Goal: Task Accomplishment & Management: Use online tool/utility

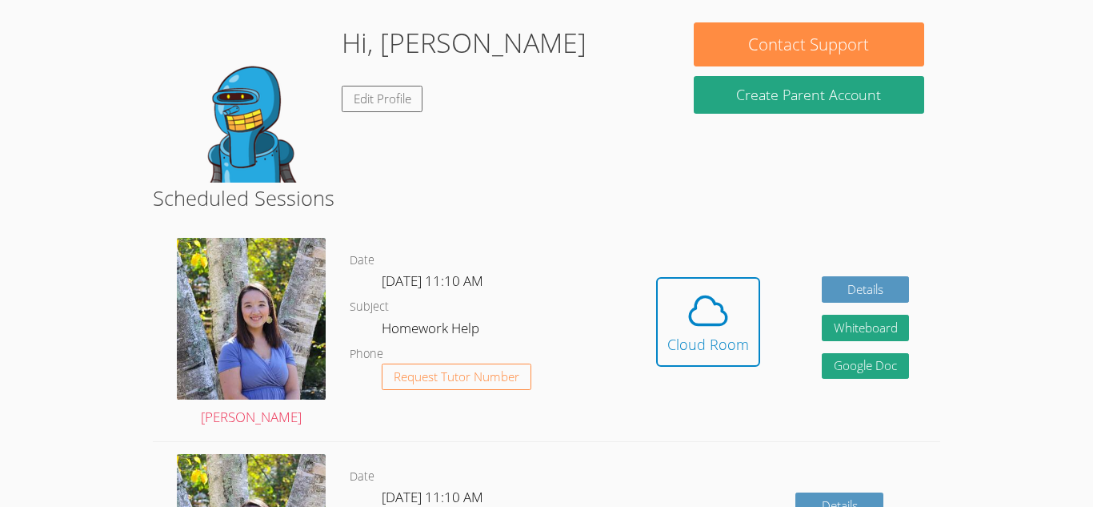
scroll to position [241, 0]
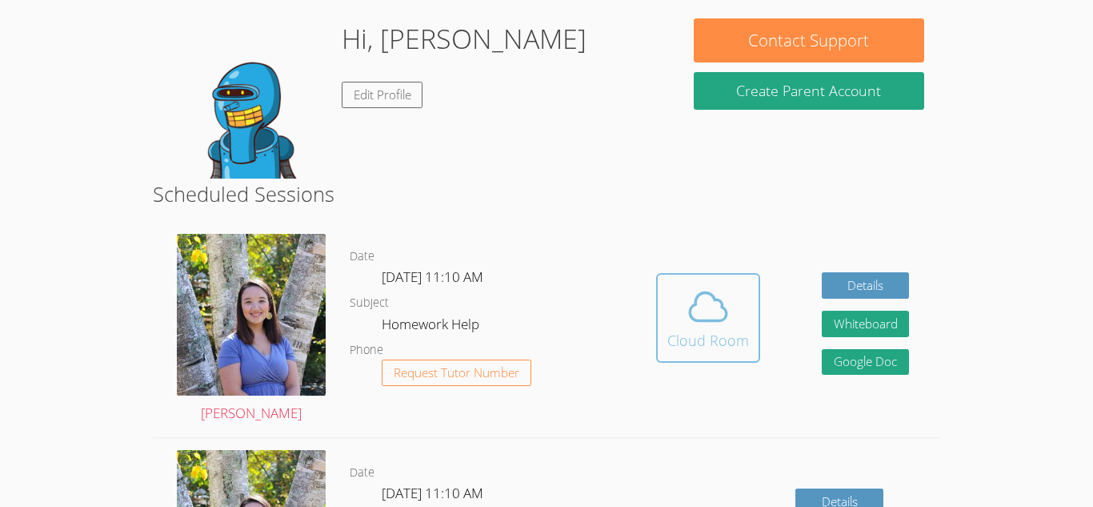
click at [670, 302] on span at bounding box center [708, 306] width 82 height 45
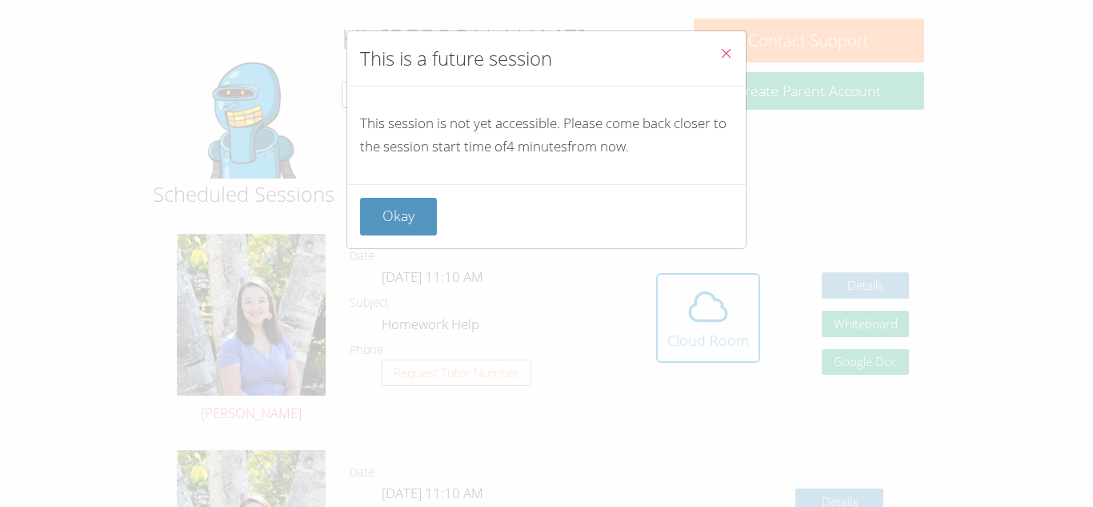
click at [724, 50] on icon "Close" at bounding box center [726, 53] width 14 height 14
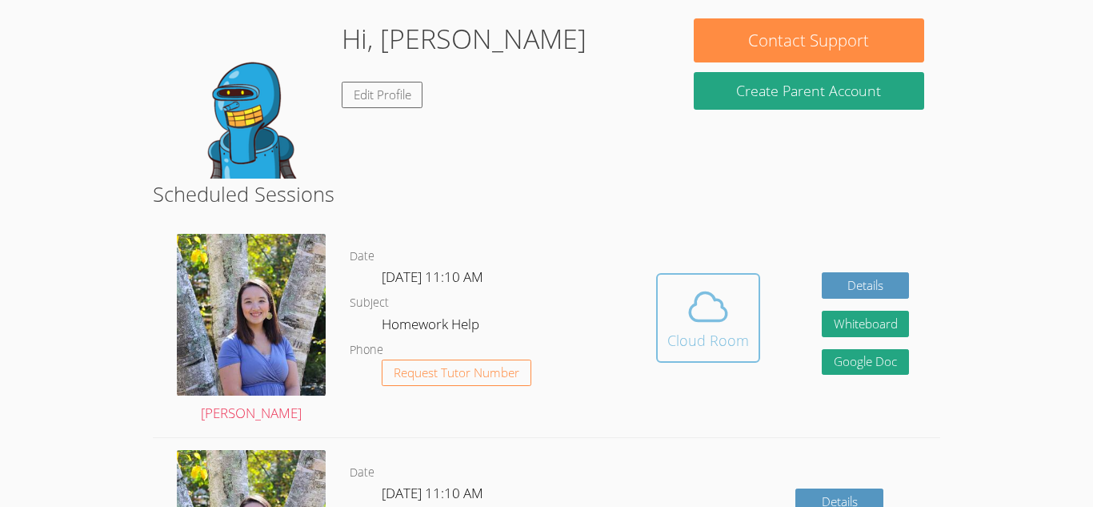
click at [706, 327] on icon at bounding box center [708, 306] width 45 height 45
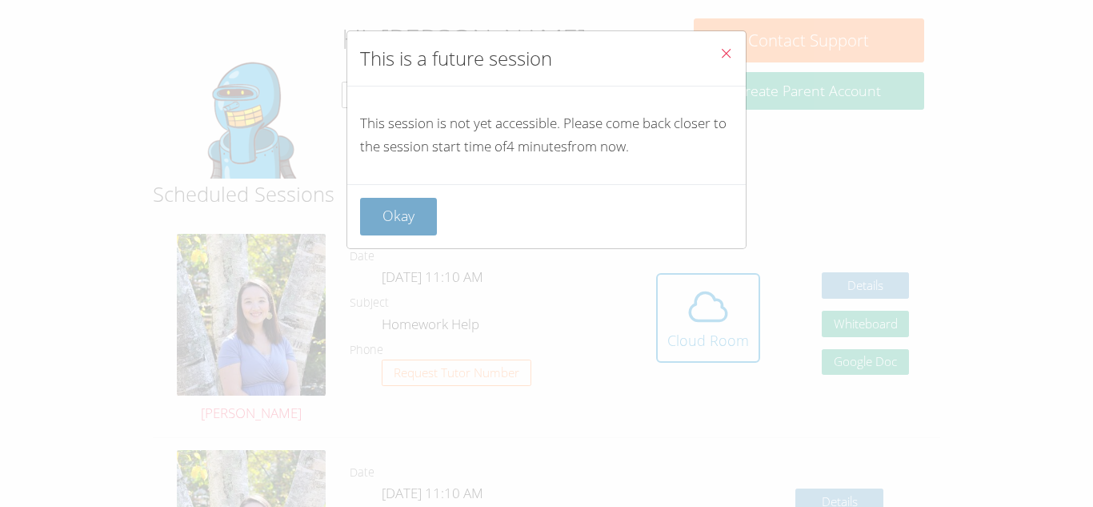
click at [406, 218] on button "Okay" at bounding box center [398, 217] width 77 height 38
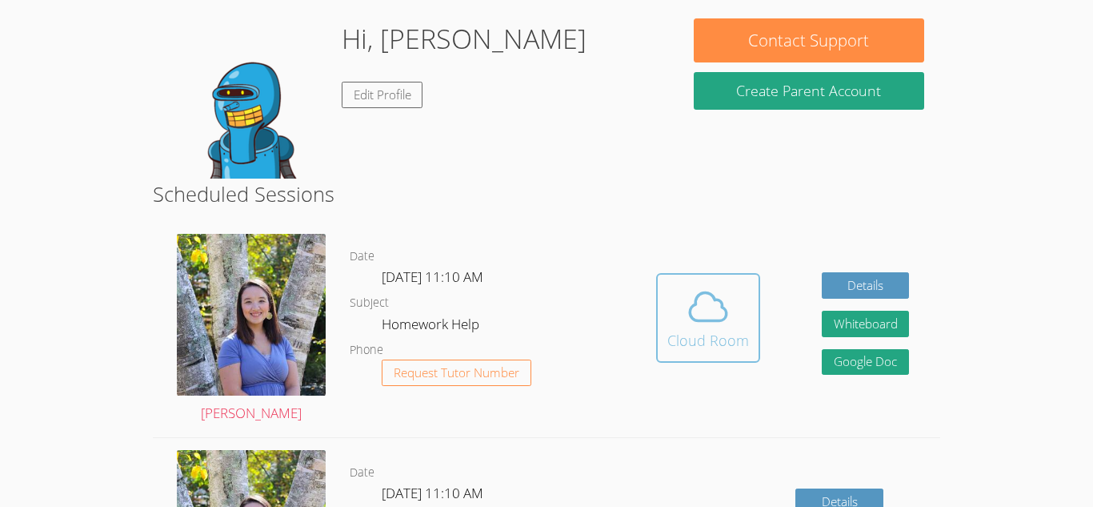
click at [681, 281] on button "Cloud Room" at bounding box center [708, 318] width 104 height 90
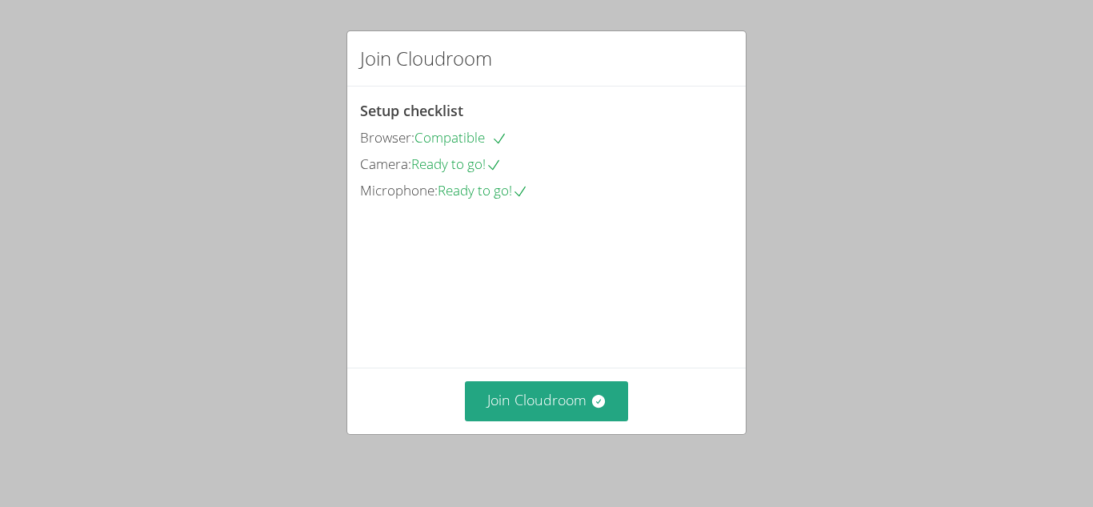
click at [623, 377] on div "Join Cloudroom" at bounding box center [546, 400] width 399 height 66
click at [603, 411] on button "Join Cloudroom" at bounding box center [547, 400] width 164 height 39
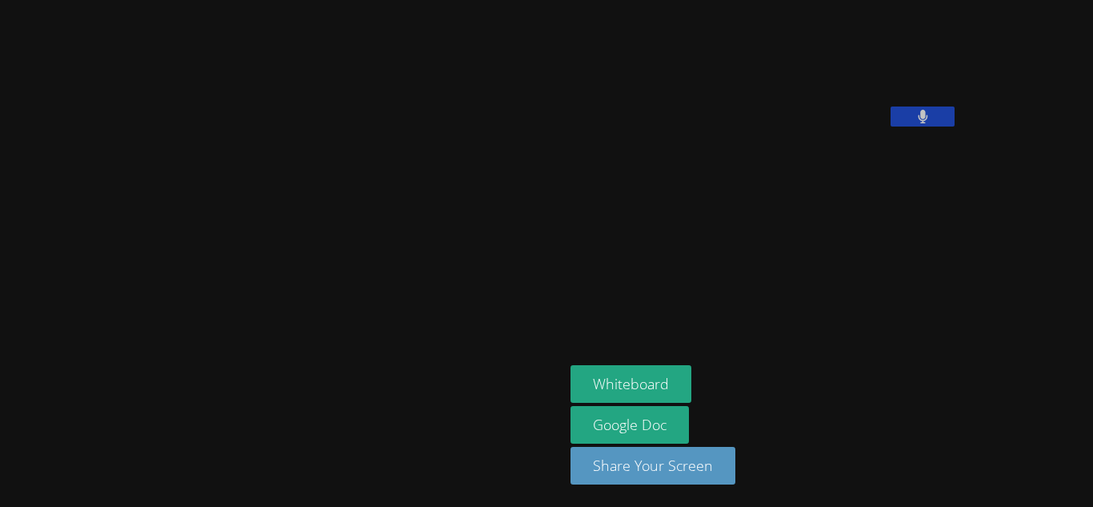
click at [627, 402] on div "Whiteboard Google Doc Share Your Screen" at bounding box center [764, 431] width 387 height 132
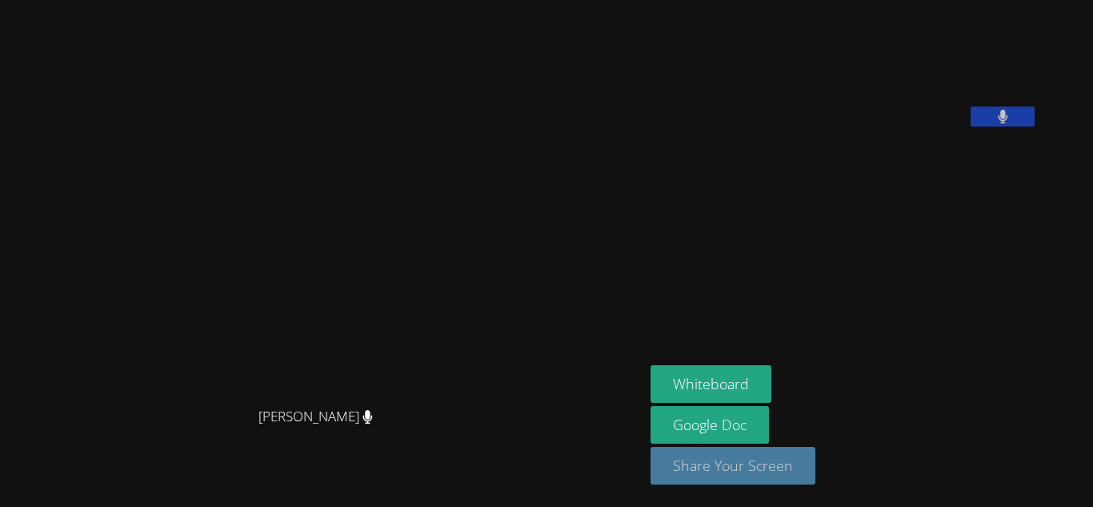
click at [815, 463] on button "Share Your Screen" at bounding box center [733, 466] width 165 height 38
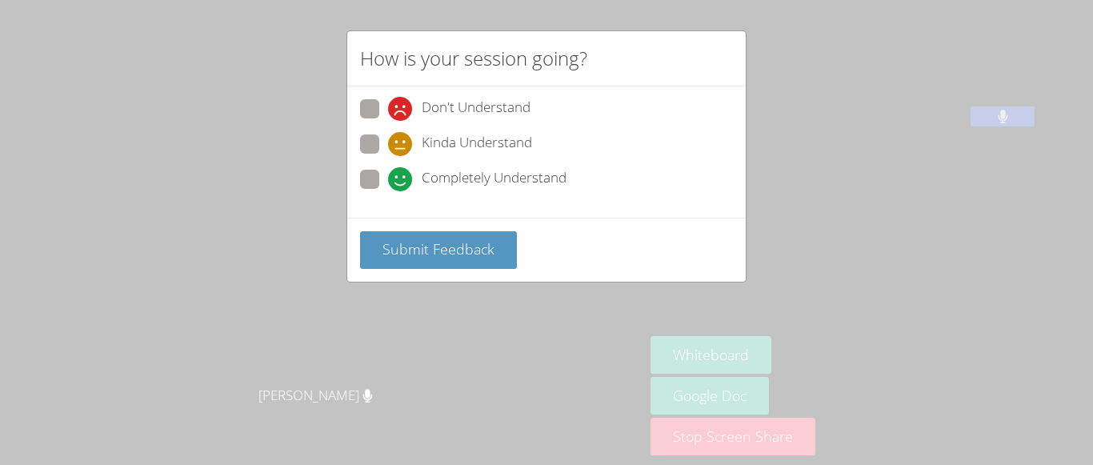
click at [388, 191] on span at bounding box center [388, 191] width 0 height 0
click at [388, 183] on input "Completely Understand" at bounding box center [395, 177] width 14 height 14
radio input "true"
click at [412, 279] on div "Submit Feedback" at bounding box center [546, 250] width 399 height 64
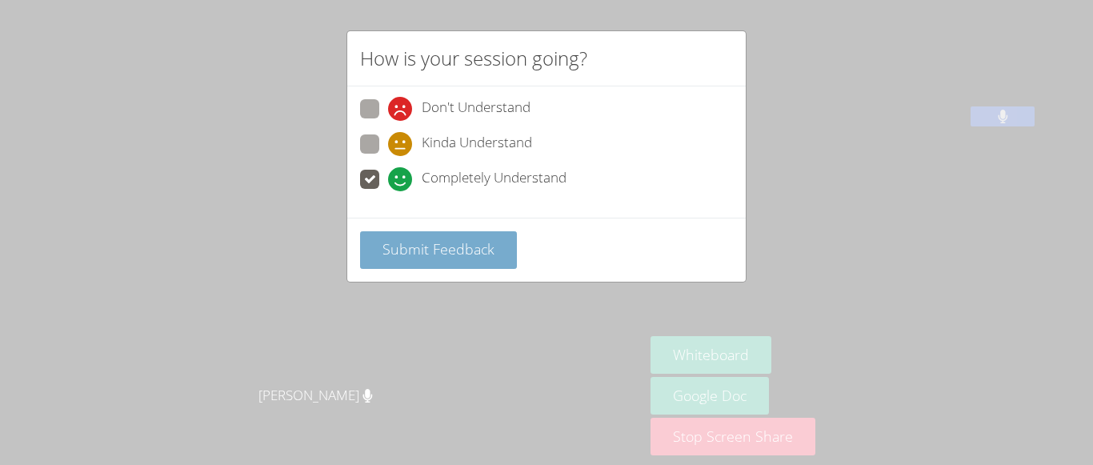
click at [410, 264] on button "Submit Feedback" at bounding box center [438, 250] width 157 height 38
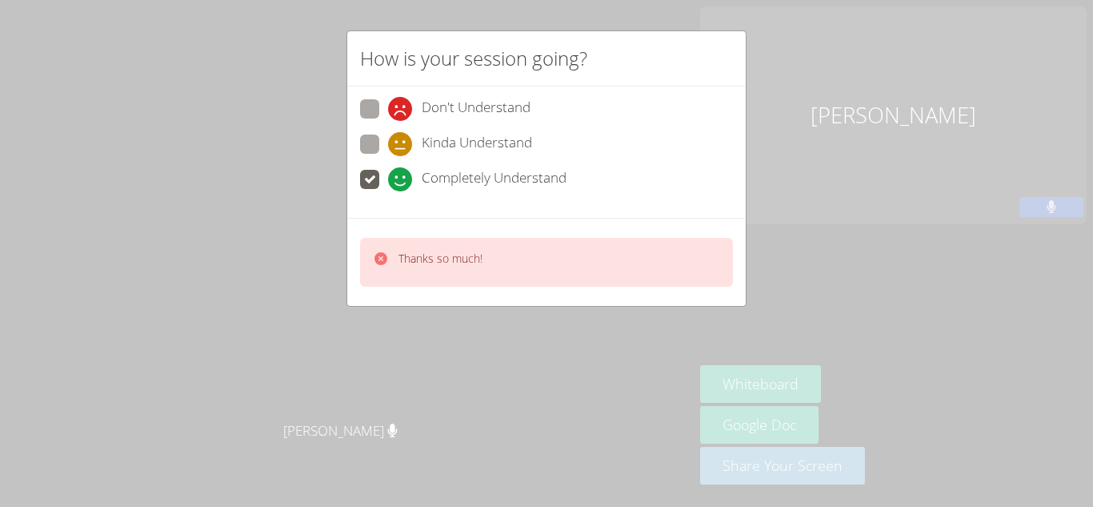
click at [491, 317] on div "How is your session going? Don't Understand Kinda Understand Completely Underst…" at bounding box center [546, 253] width 1093 height 507
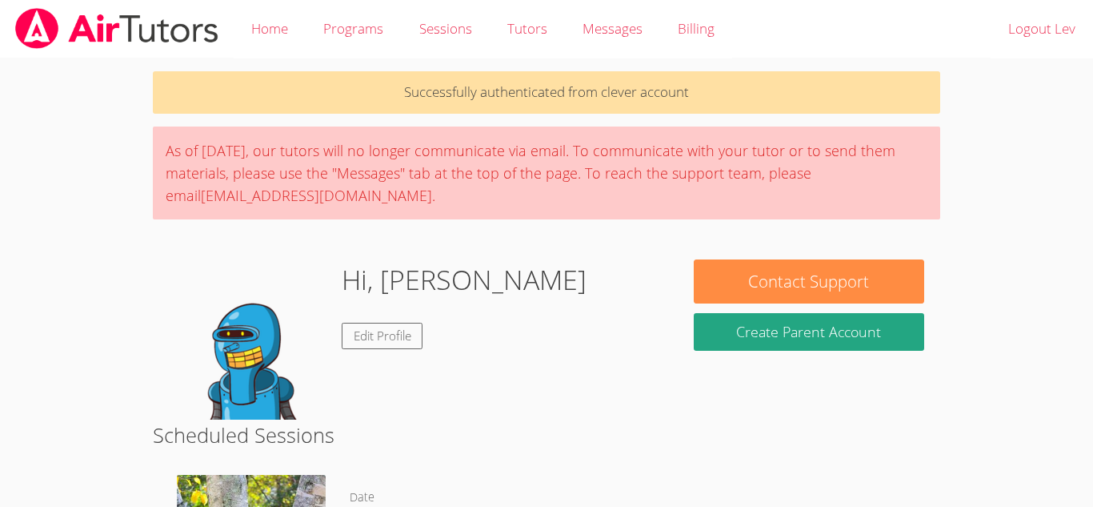
scroll to position [241, 0]
